Goal: Transaction & Acquisition: Purchase product/service

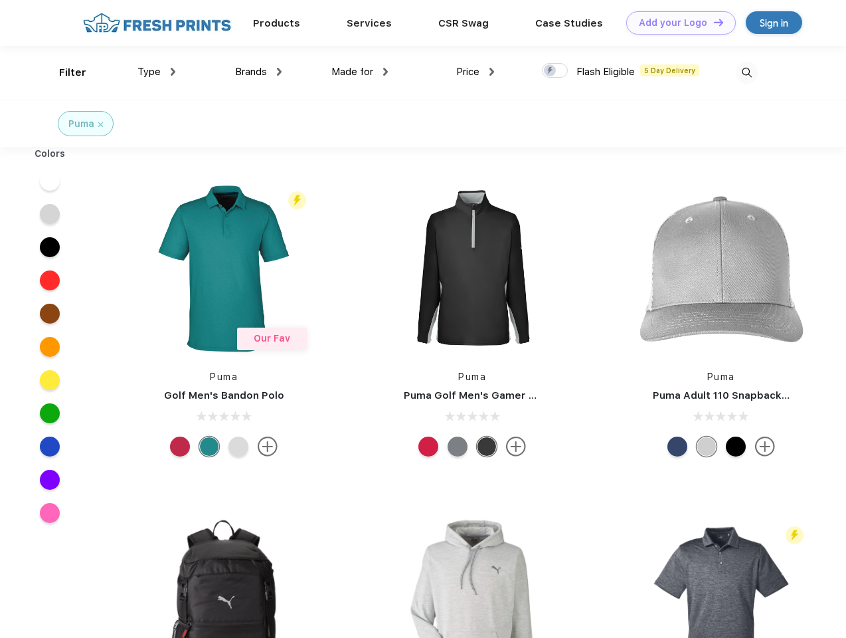
scroll to position [1, 0]
click at [676, 23] on link "Add your Logo Design Tool" at bounding box center [682, 22] width 110 height 23
click at [0, 0] on div "Design Tool" at bounding box center [0, 0] width 0 height 0
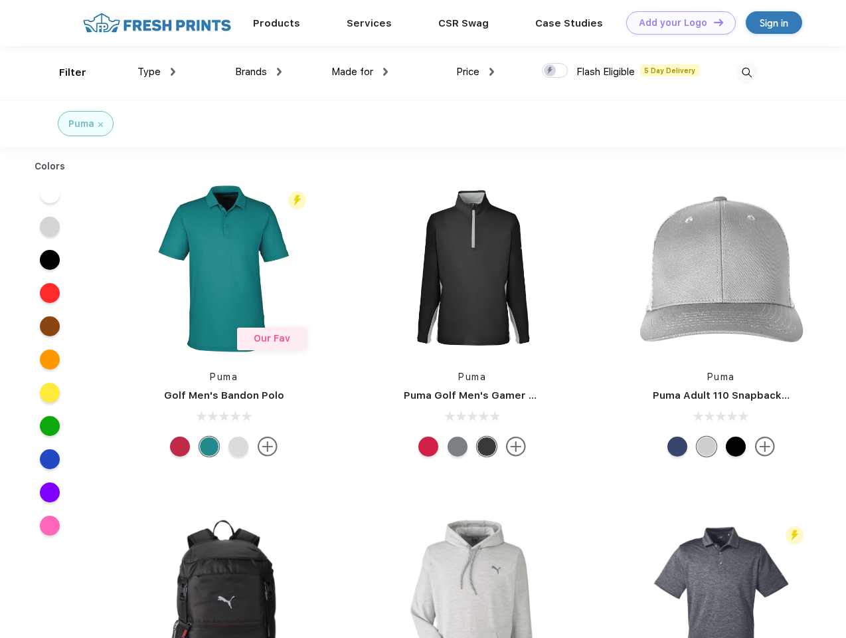
click at [713, 22] on link "Add your Logo Design Tool" at bounding box center [682, 22] width 110 height 23
click at [64, 72] on div "Filter" at bounding box center [72, 72] width 27 height 15
click at [157, 72] on span "Type" at bounding box center [149, 72] width 23 height 12
click at [258, 72] on span "Brands" at bounding box center [251, 72] width 32 height 12
click at [360, 72] on span "Made for" at bounding box center [353, 72] width 42 height 12
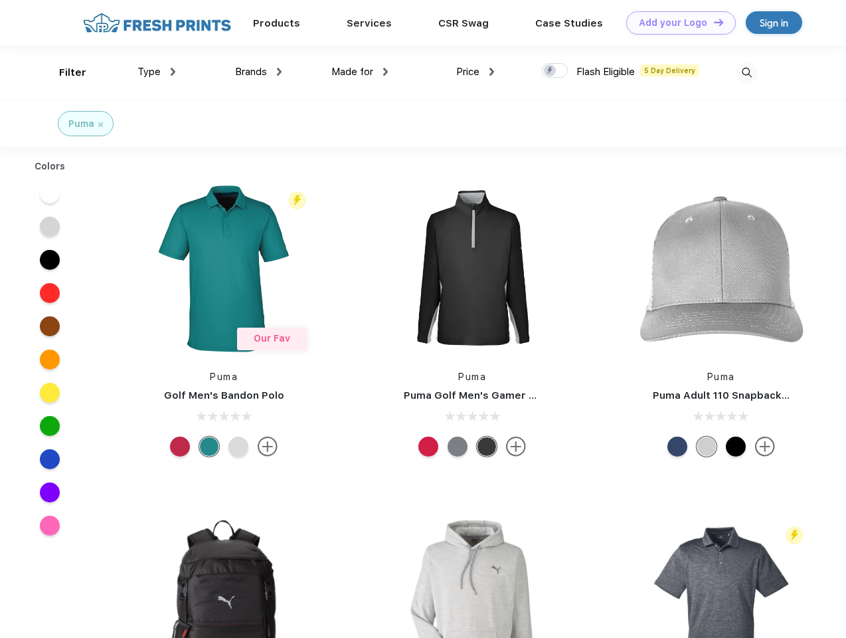
click at [476, 72] on span "Price" at bounding box center [467, 72] width 23 height 12
click at [555, 71] on div at bounding box center [555, 70] width 26 height 15
click at [551, 71] on input "checkbox" at bounding box center [546, 66] width 9 height 9
click at [747, 72] on img at bounding box center [747, 73] width 22 height 22
